Goal: Transaction & Acquisition: Download file/media

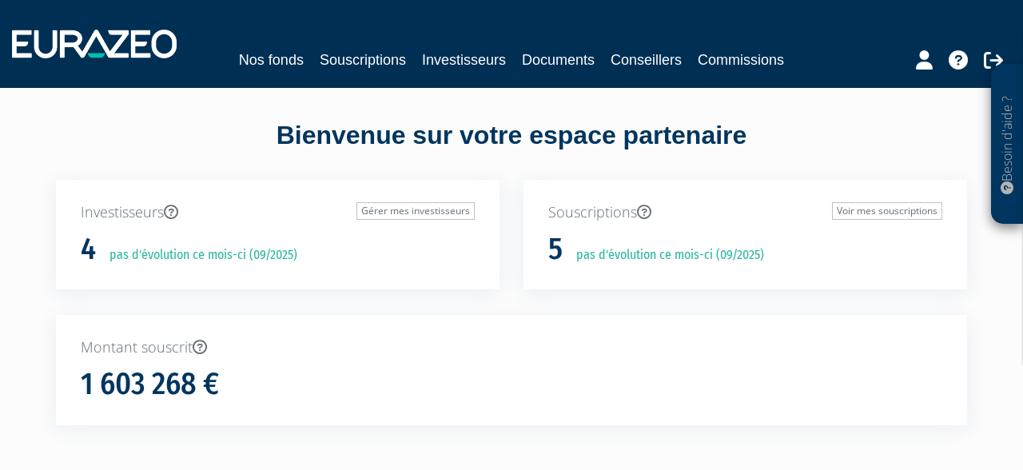
click at [550, 48] on div "Nos fonds Souscriptions Investisseurs Documents Conseillers Commissions" at bounding box center [511, 43] width 1023 height 59
click at [550, 59] on link "Documents" at bounding box center [558, 60] width 73 height 22
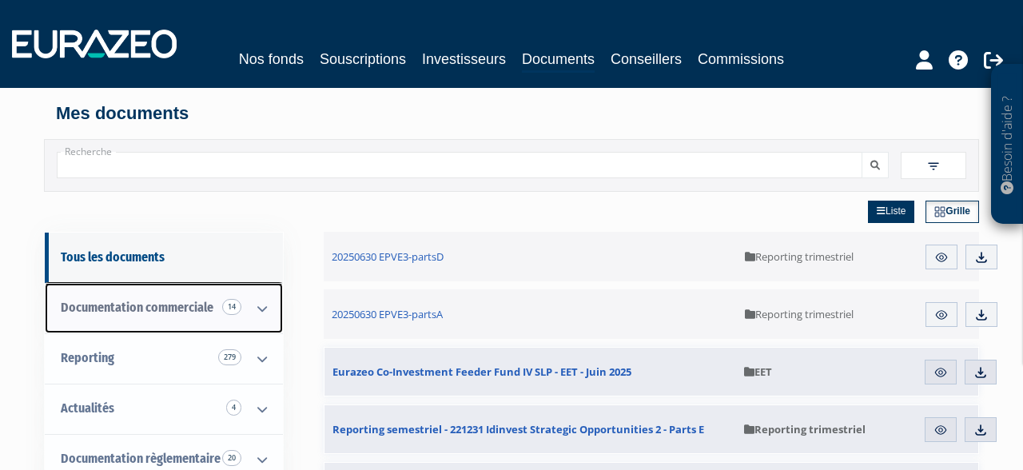
click at [197, 309] on span "Documentation commerciale 14" at bounding box center [137, 307] width 153 height 15
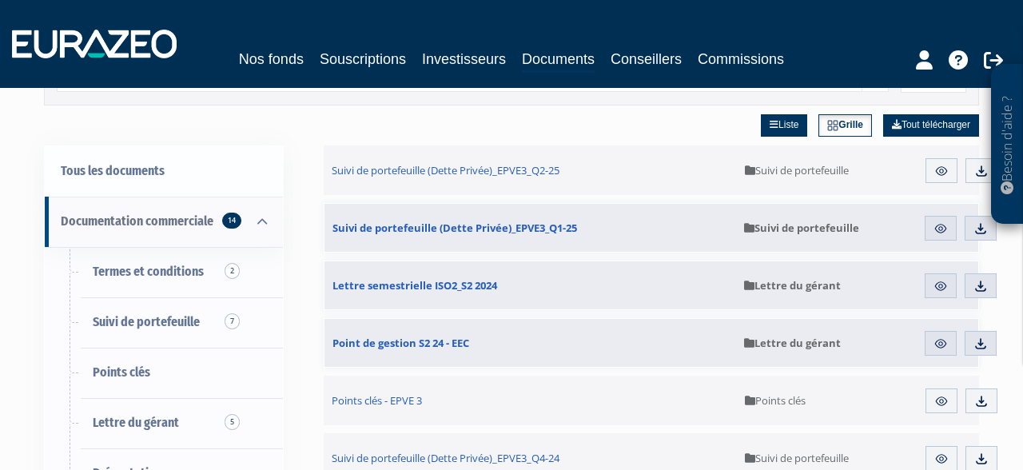
scroll to position [86, 0]
click at [977, 172] on img at bounding box center [981, 171] width 14 height 14
click at [707, 33] on div "Nos fonds Souscriptions Investisseurs Documents Conseillers Commissions" at bounding box center [511, 43] width 1023 height 59
click at [856, 39] on div "Nos fonds Souscriptions Investisseurs Documents Conseillers Commissions" at bounding box center [511, 43] width 1023 height 59
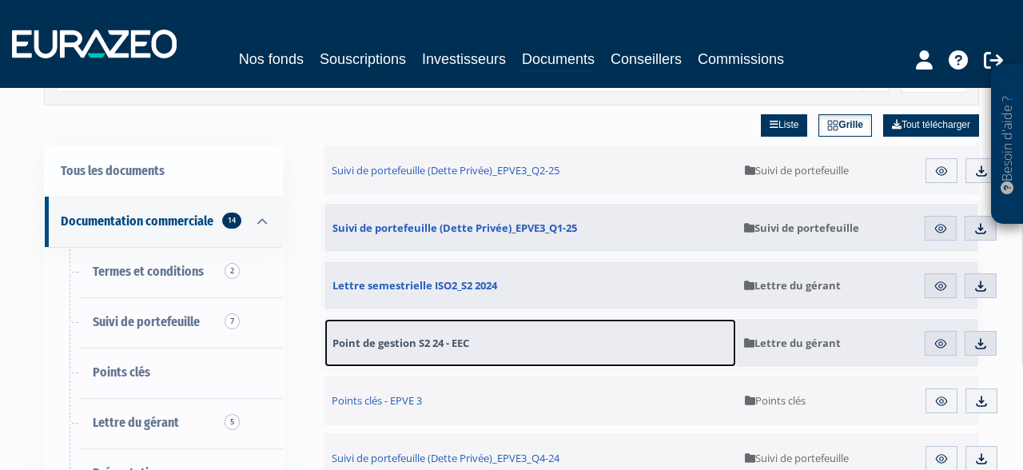
click at [471, 335] on link "Point de gestion S2 24 - EEC" at bounding box center [531, 343] width 412 height 48
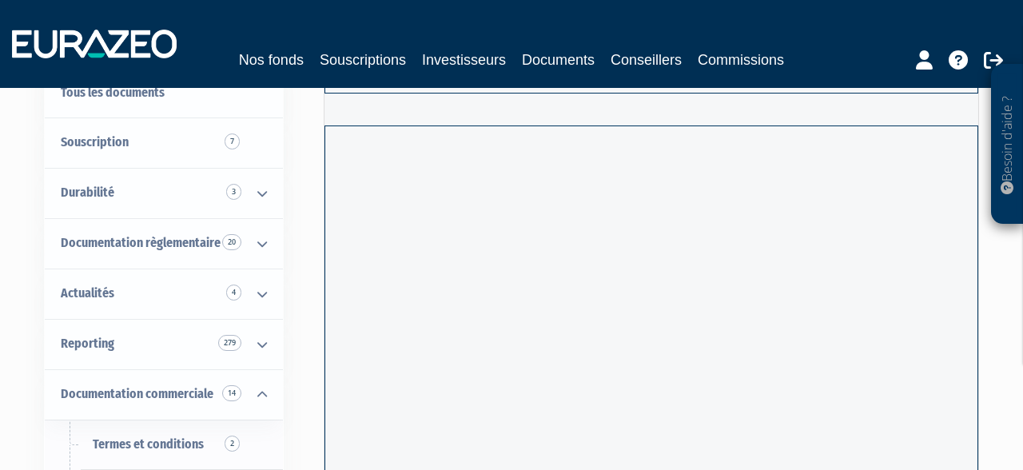
scroll to position [85, 0]
